Goal: Navigation & Orientation: Find specific page/section

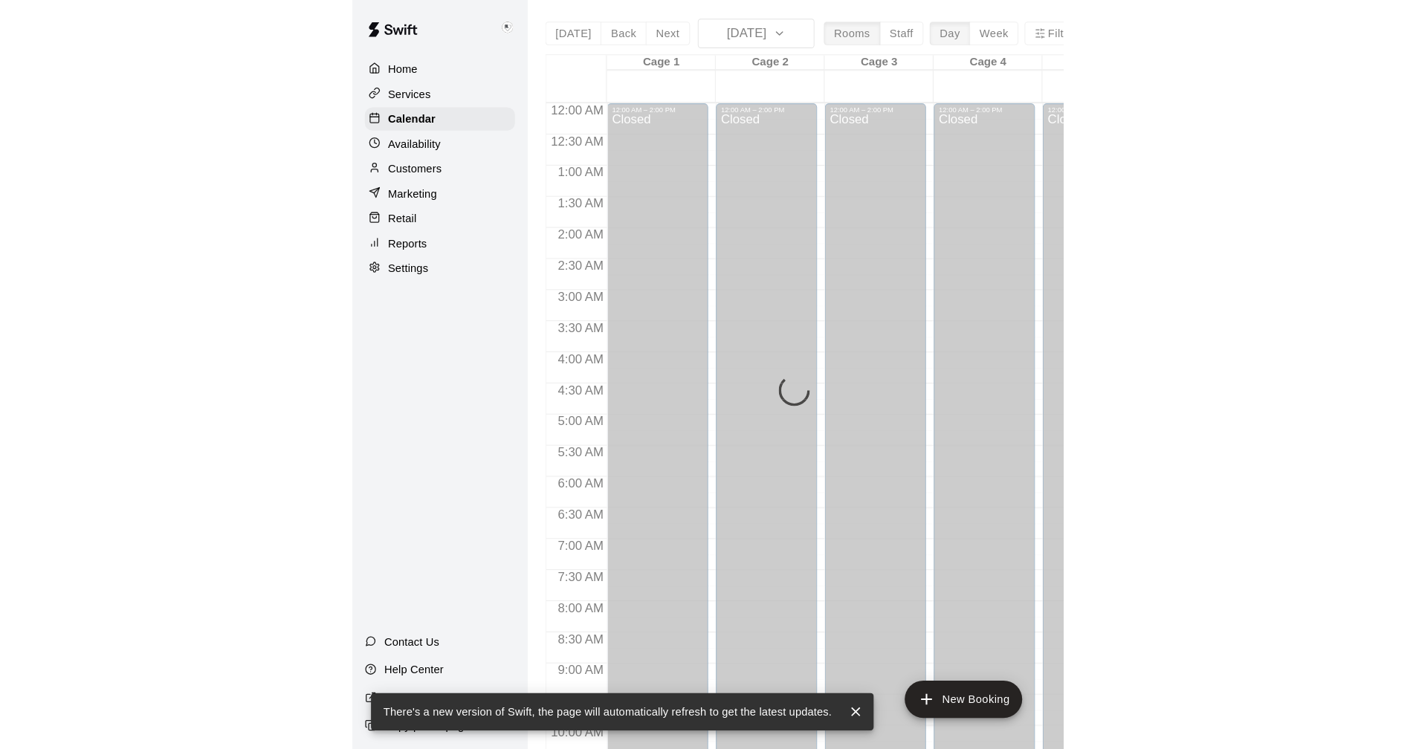
scroll to position [715, 0]
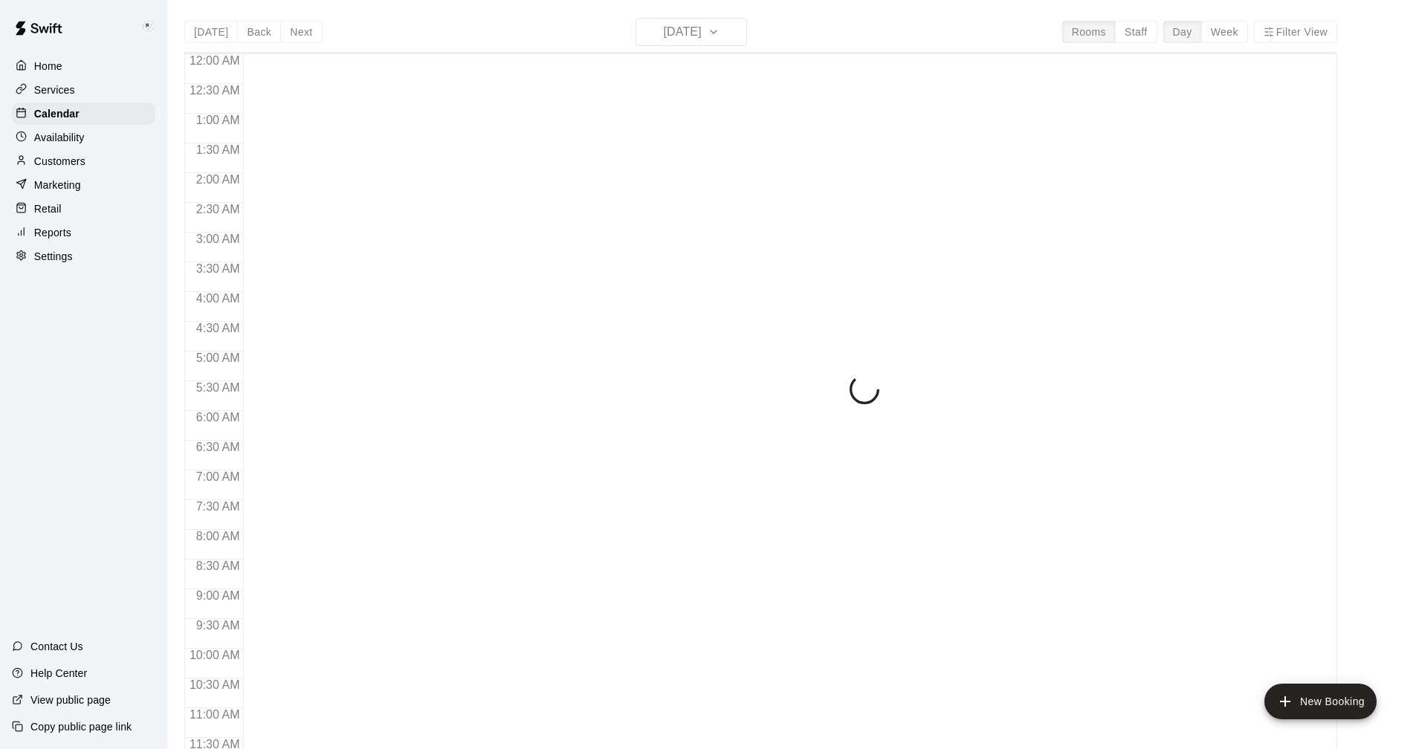
scroll to position [715, 0]
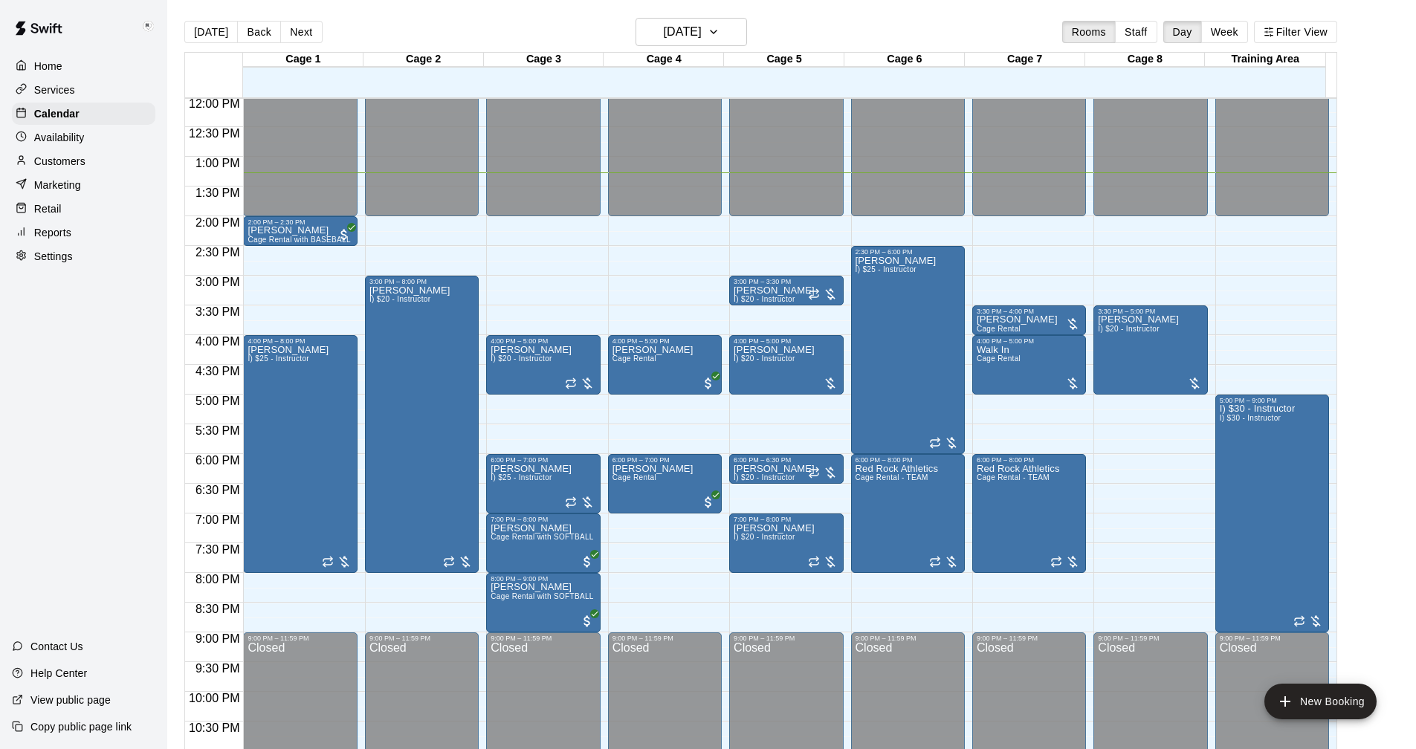
click at [56, 268] on div "Settings" at bounding box center [83, 256] width 143 height 22
select select "**"
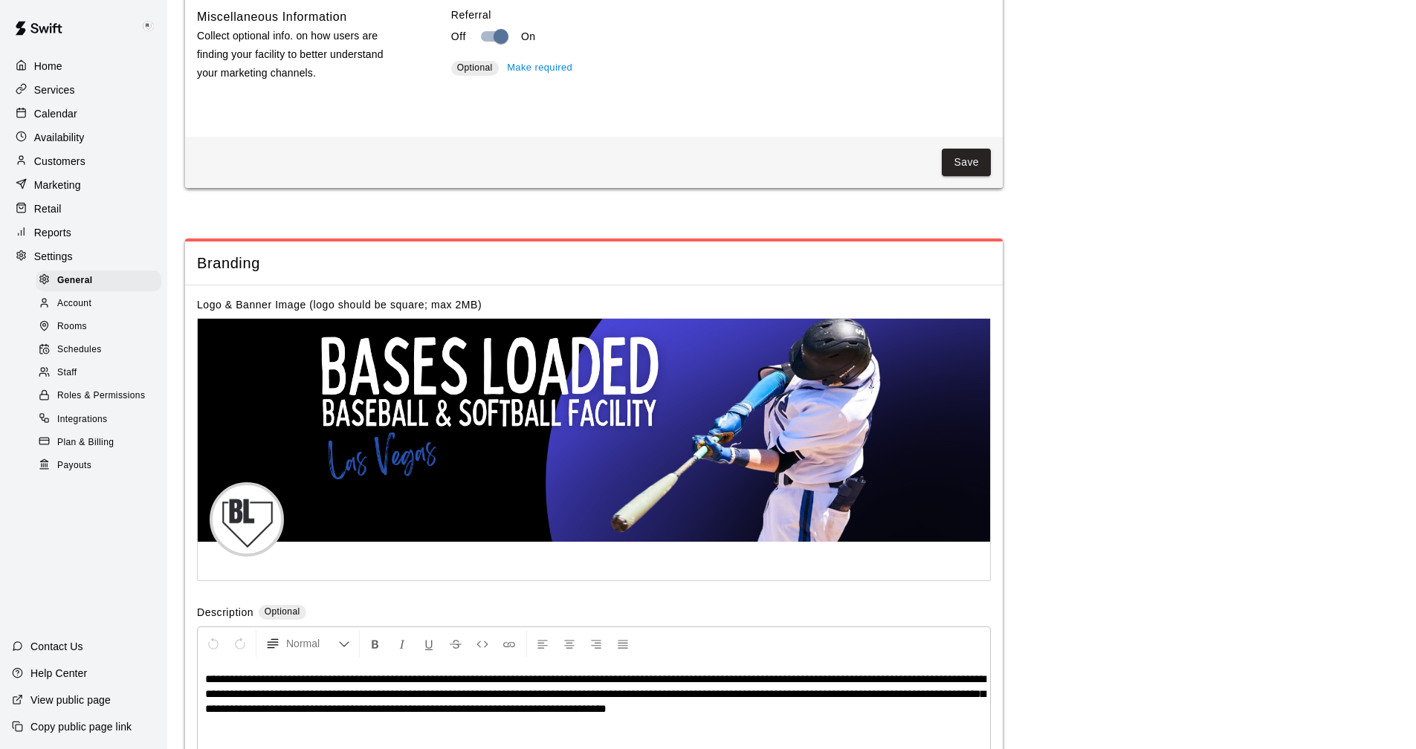
scroll to position [2586, 0]
click at [65, 240] on p "Reports" at bounding box center [52, 232] width 37 height 15
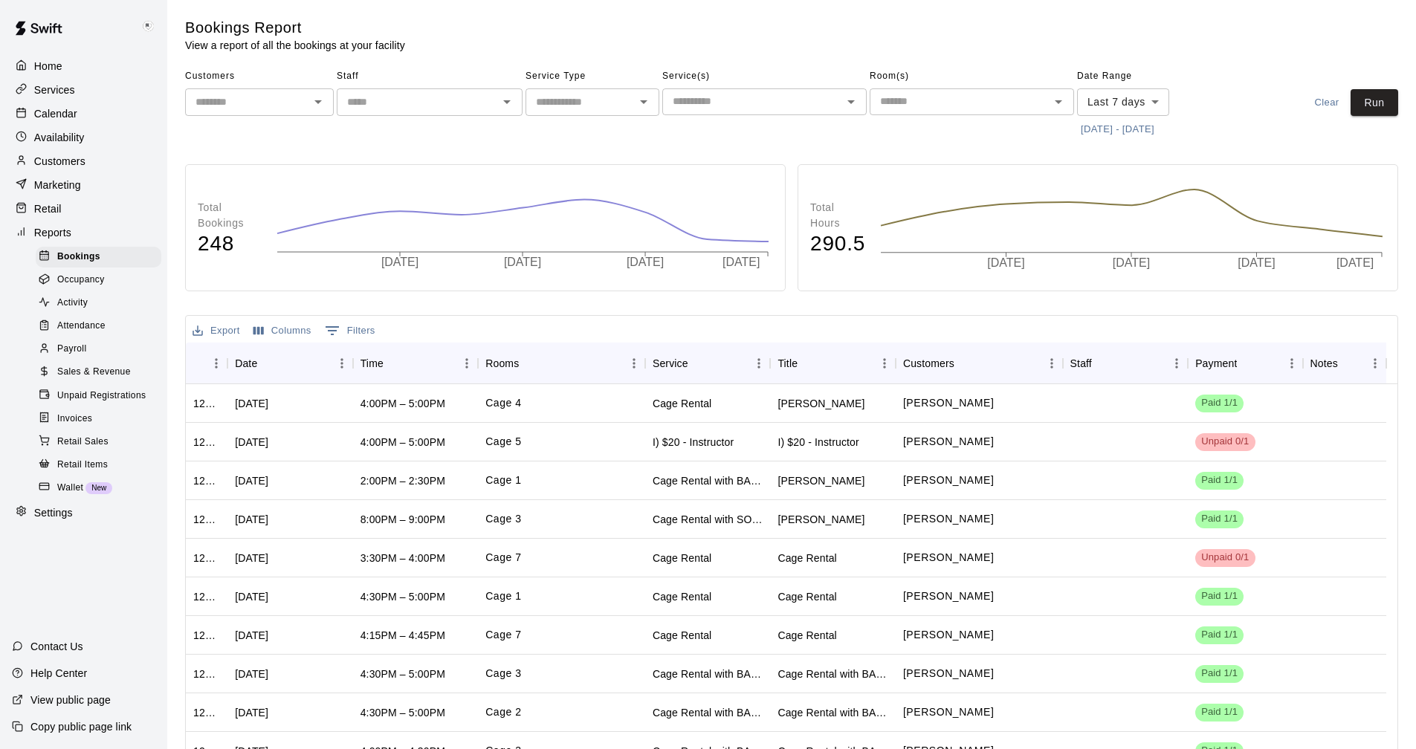
click at [59, 211] on p "Retail" at bounding box center [47, 208] width 27 height 15
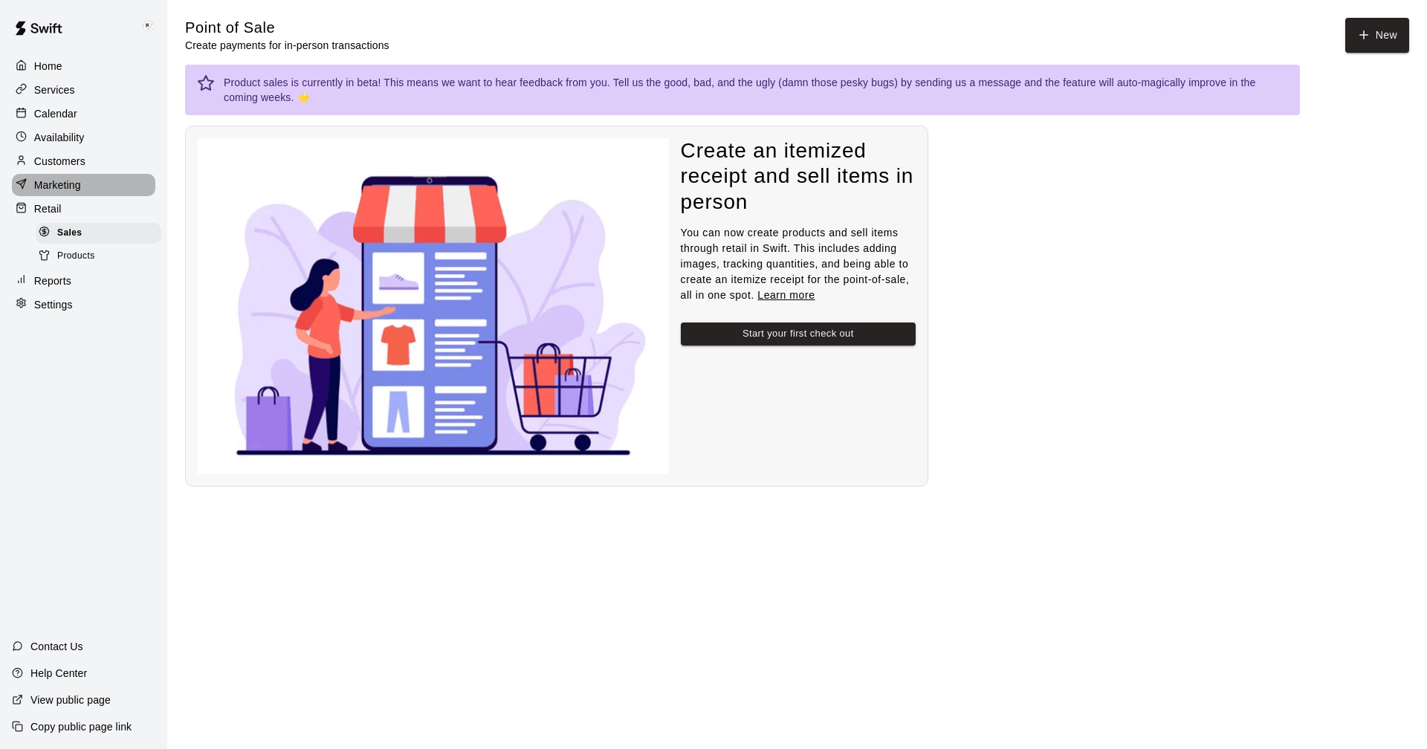
click at [66, 184] on p "Marketing" at bounding box center [57, 185] width 47 height 15
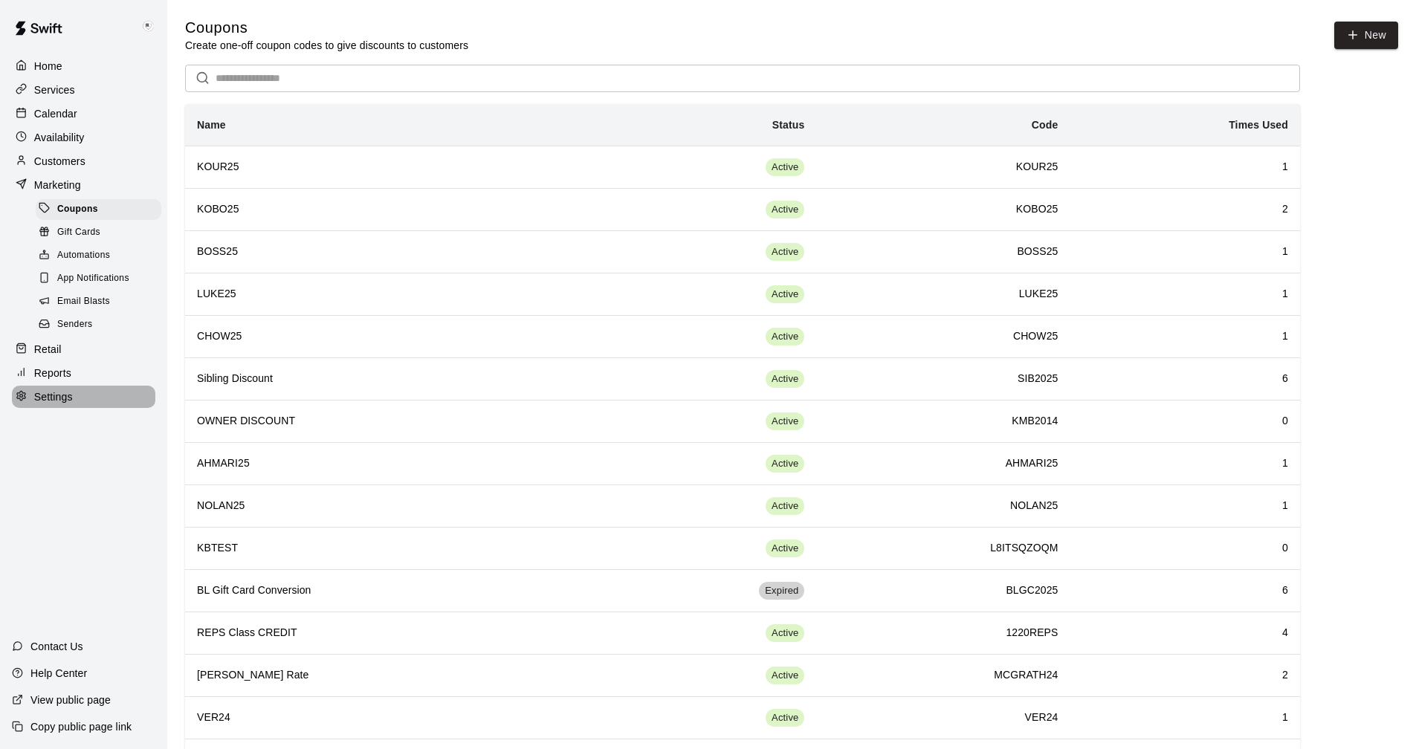
click at [68, 404] on p "Settings" at bounding box center [53, 396] width 39 height 15
select select "**"
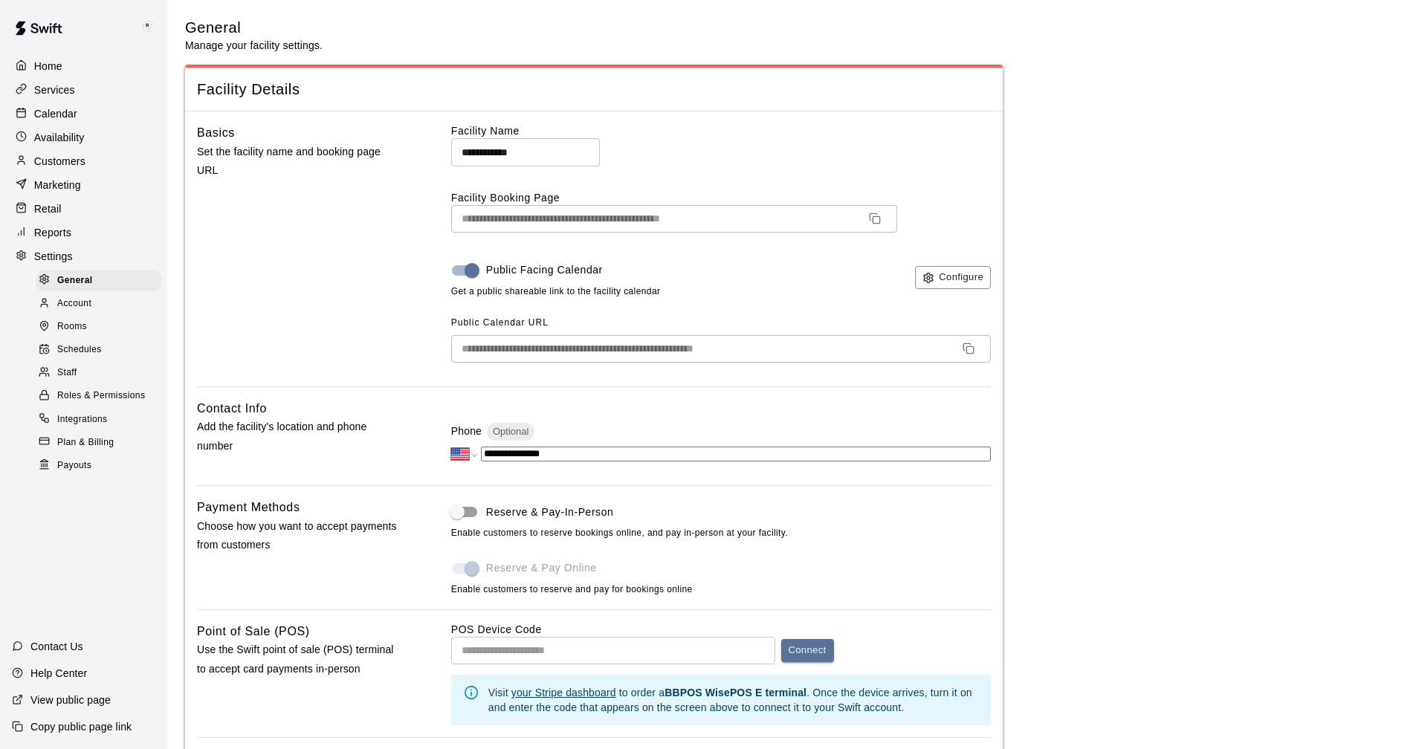
scroll to position [2586, 0]
